Goal: Find specific page/section: Find specific page/section

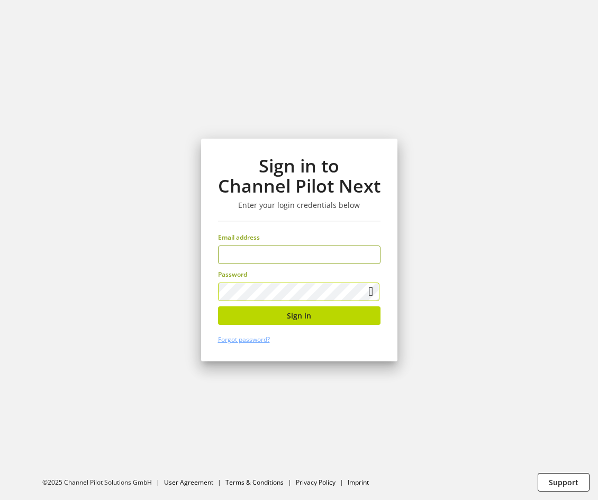
type input "**********"
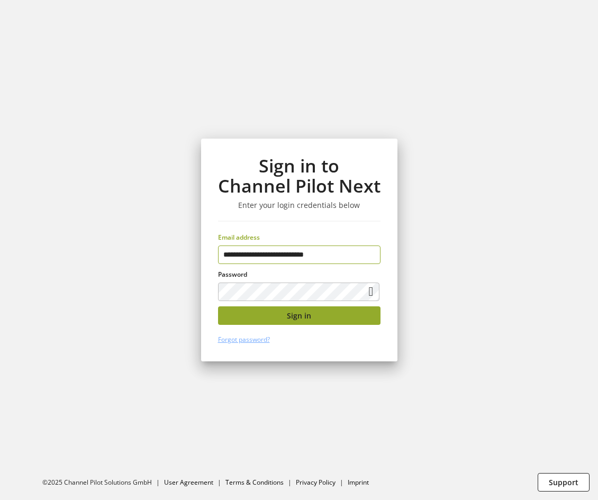
click at [332, 311] on button "Sign in" at bounding box center [299, 315] width 162 height 19
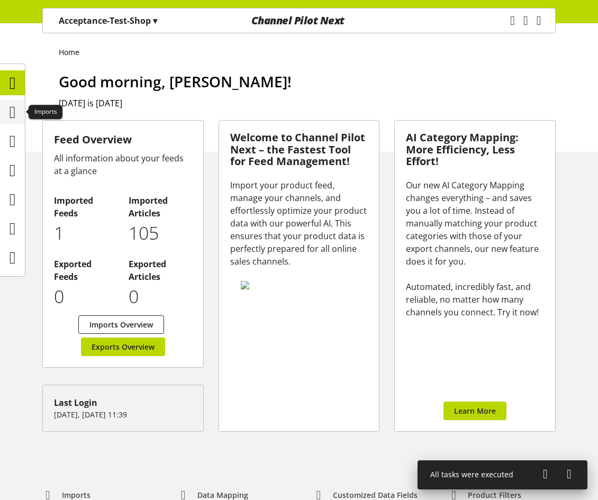
click at [12, 107] on icon at bounding box center [13, 112] width 6 height 21
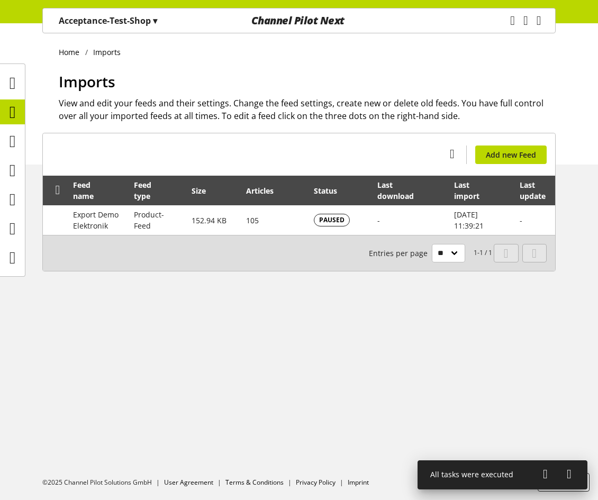
click at [144, 25] on p "Acceptance-Test-Shop ▾" at bounding box center [108, 20] width 98 height 13
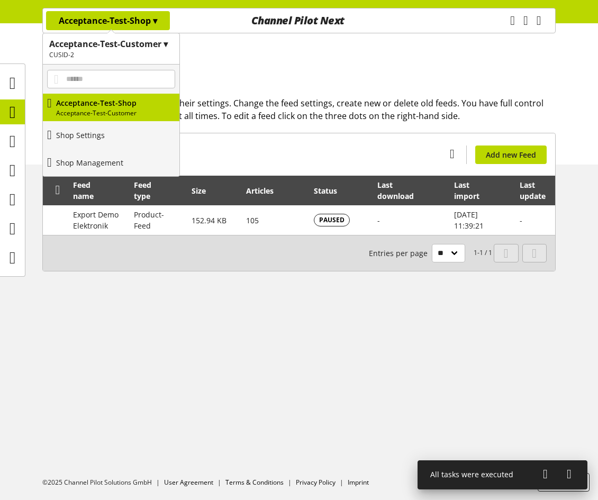
click at [301, 55] on ul "Home Imports" at bounding box center [307, 52] width 497 height 11
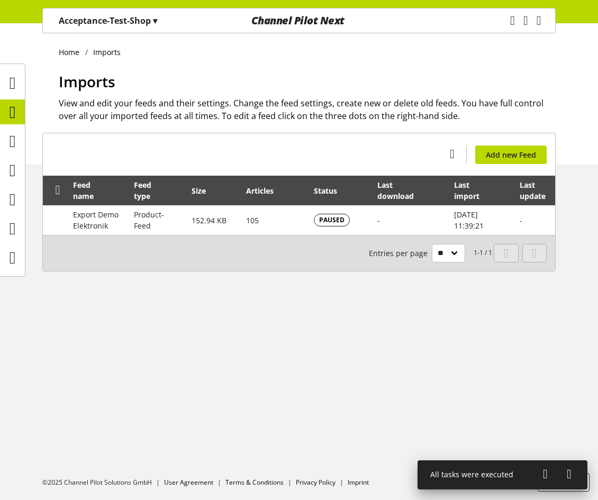
click at [103, 205] on th "Feed name" at bounding box center [97, 191] width 61 height 30
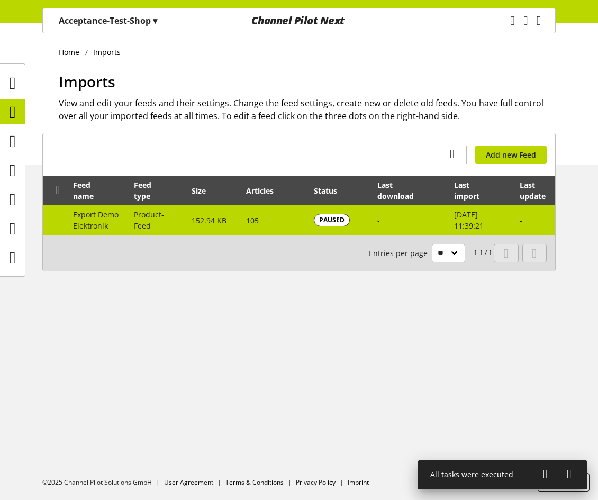
click at [110, 221] on td "Export Demo Elektronik" at bounding box center [97, 220] width 61 height 30
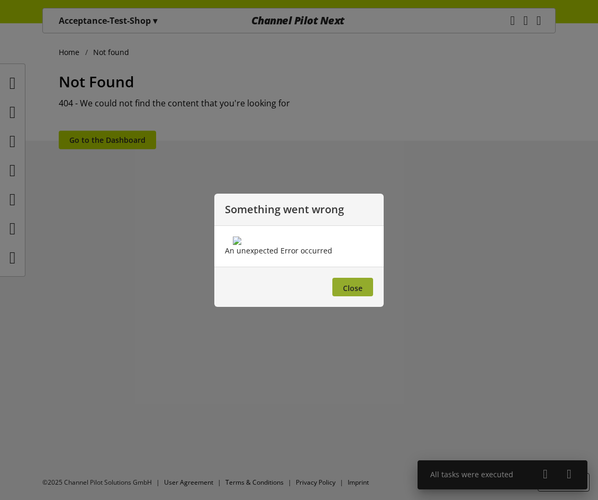
click at [356, 293] on span "Close" at bounding box center [353, 288] width 20 height 10
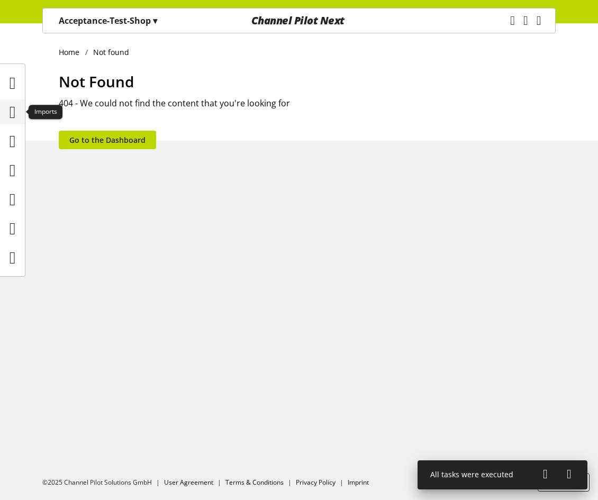
click at [16, 106] on icon at bounding box center [13, 112] width 6 height 21
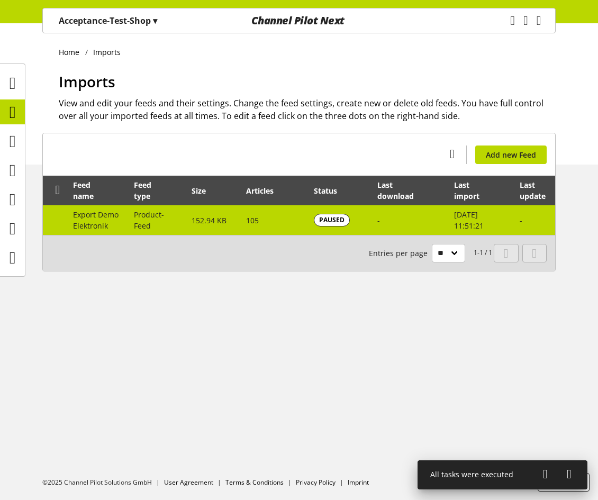
click at [231, 224] on td "152.94 KB" at bounding box center [213, 220] width 55 height 30
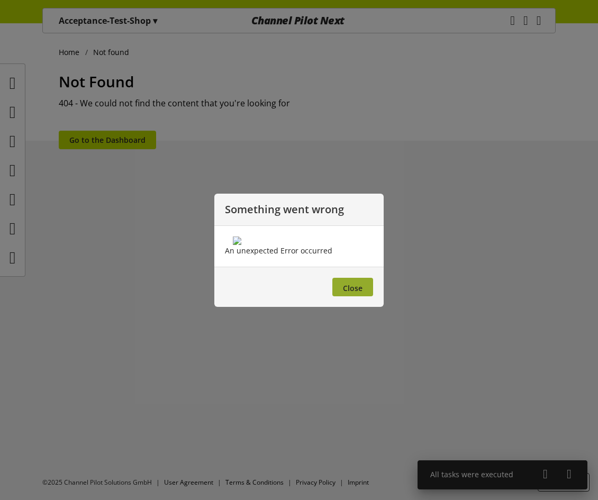
click at [347, 293] on span "Close" at bounding box center [353, 288] width 20 height 10
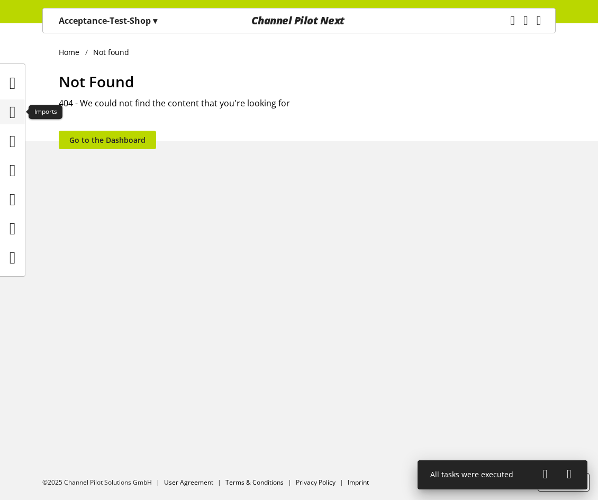
click at [11, 107] on icon at bounding box center [13, 112] width 6 height 21
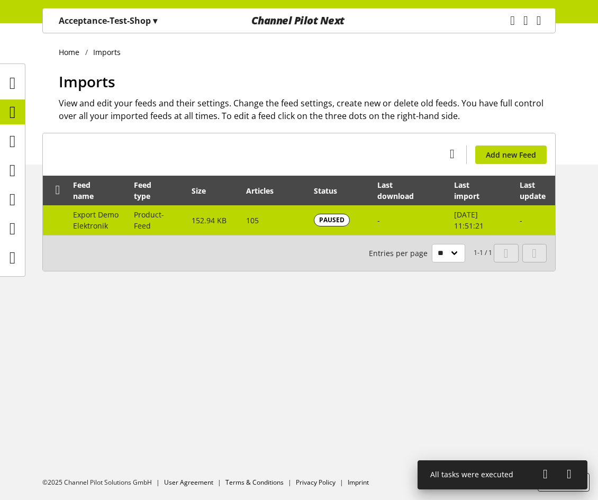
click at [243, 225] on td "105" at bounding box center [274, 220] width 68 height 30
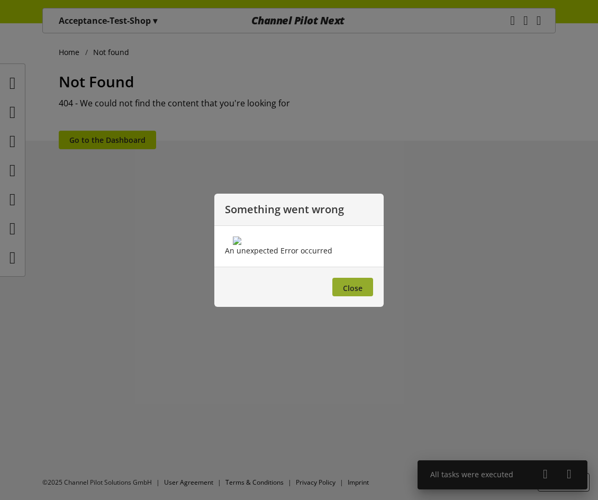
click at [349, 293] on span "Close" at bounding box center [353, 288] width 20 height 10
